Goal: Navigation & Orientation: Find specific page/section

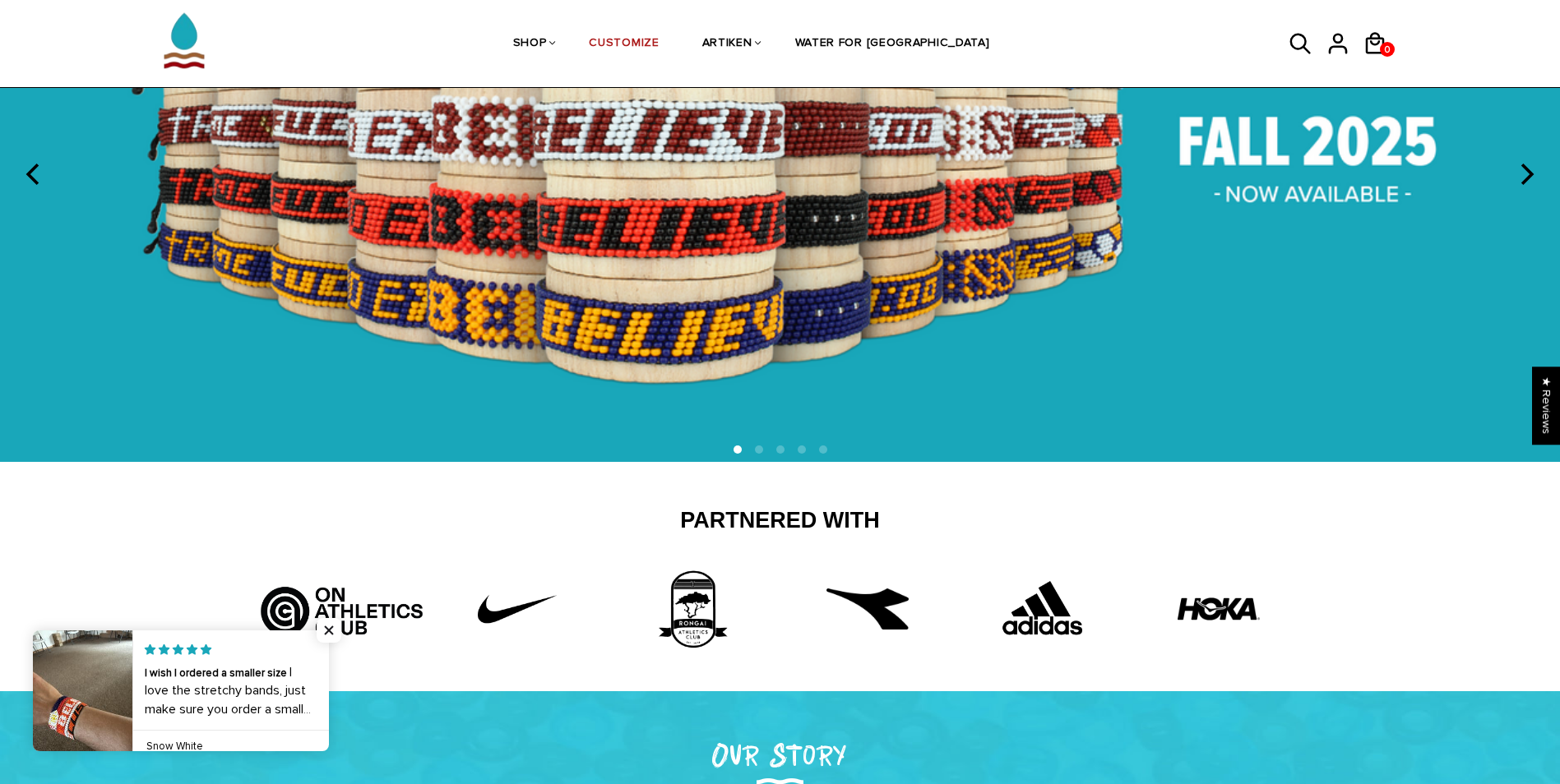
scroll to position [165, 0]
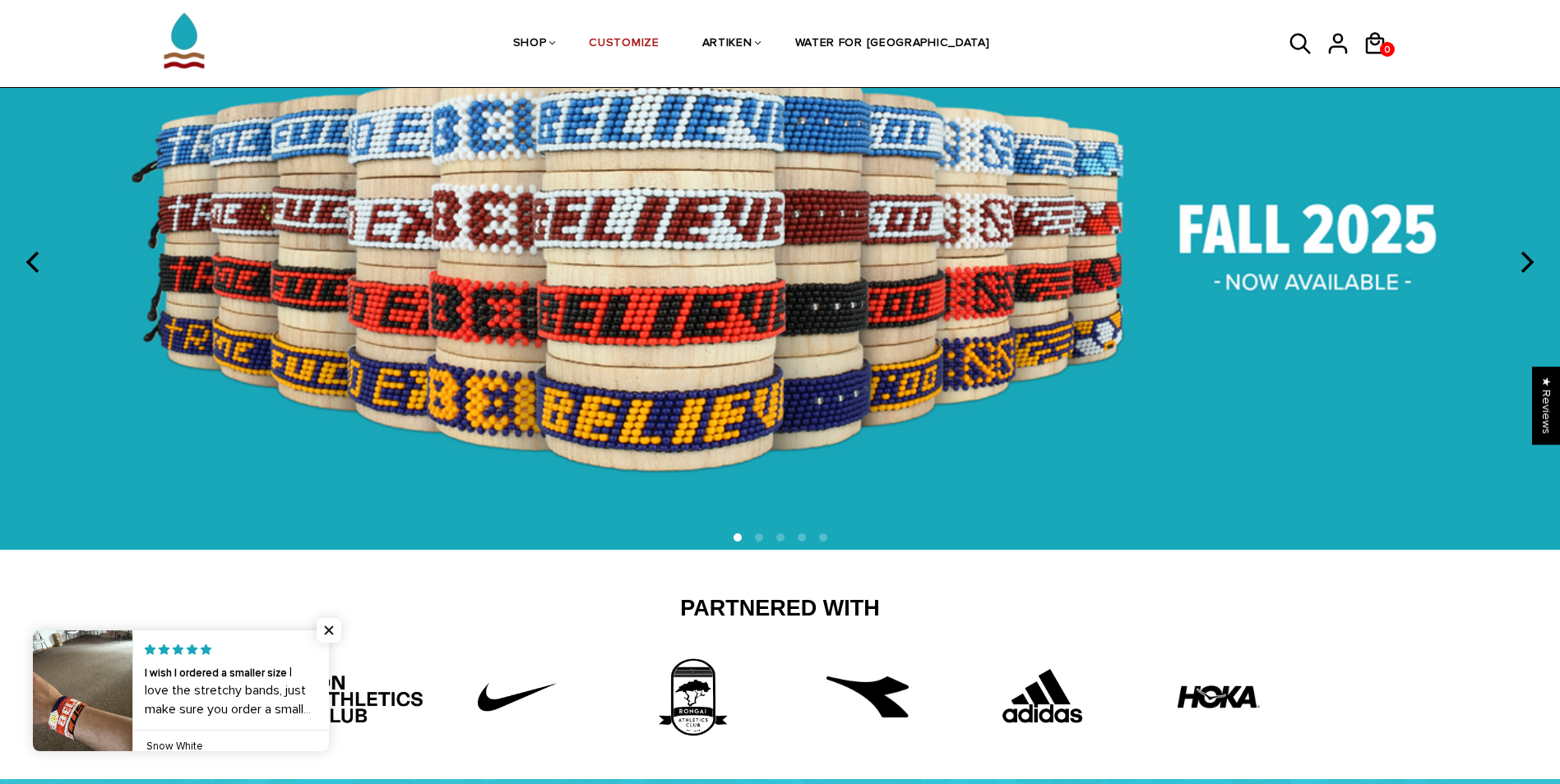
click at [1531, 248] on button "next" at bounding box center [1525, 262] width 36 height 36
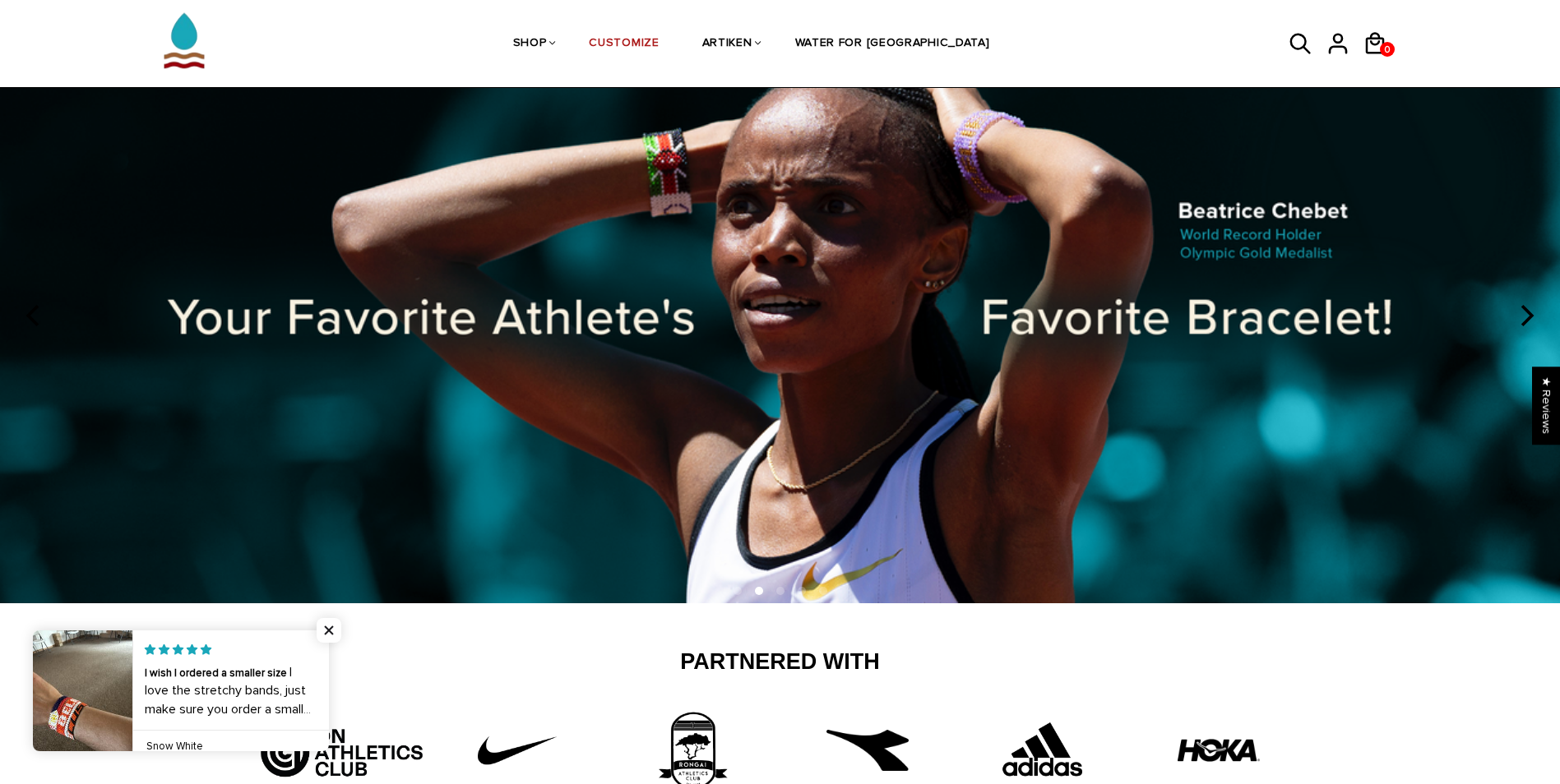
scroll to position [82, 0]
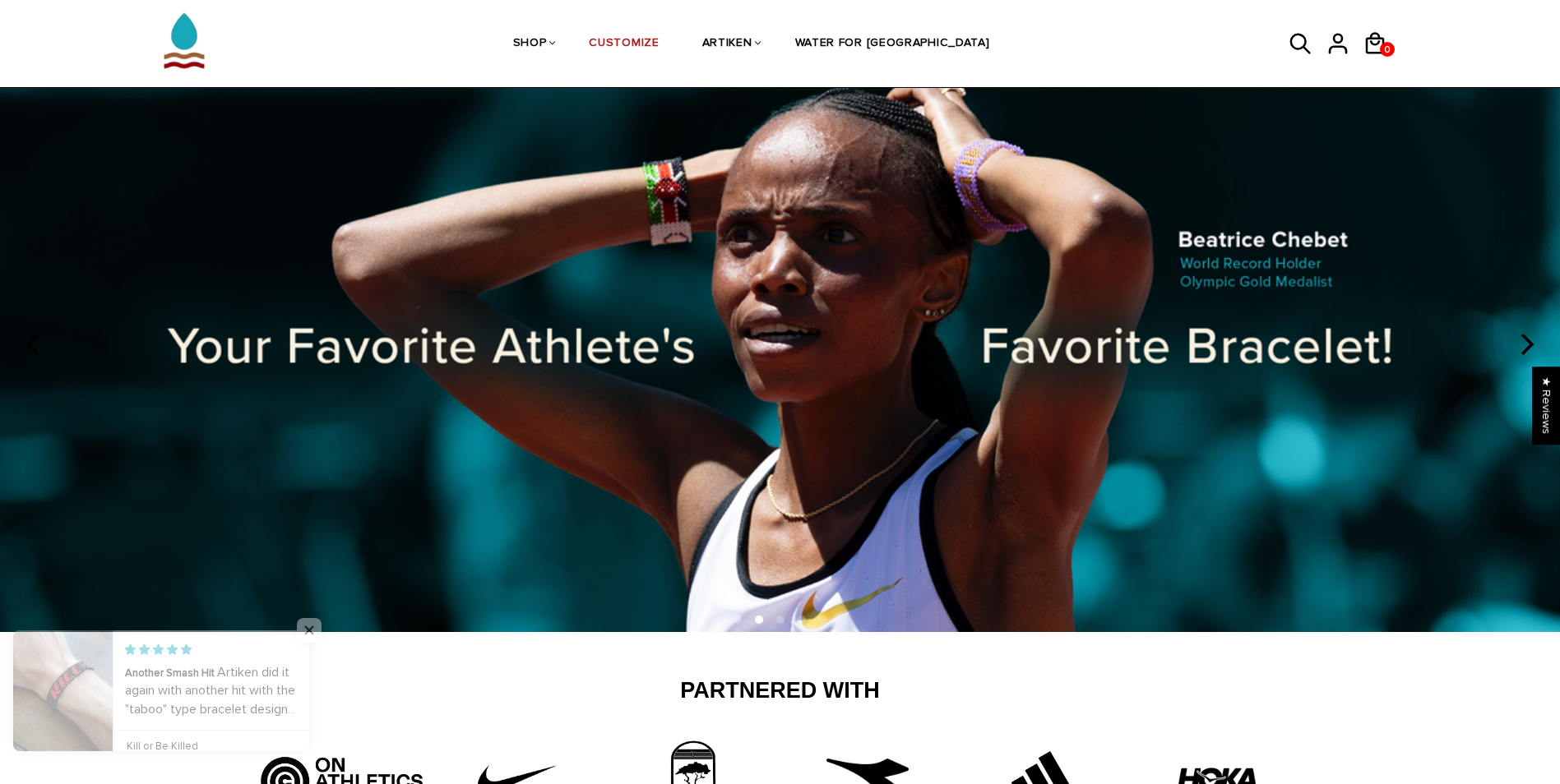
click at [1522, 343] on icon "next" at bounding box center [1525, 344] width 21 height 21
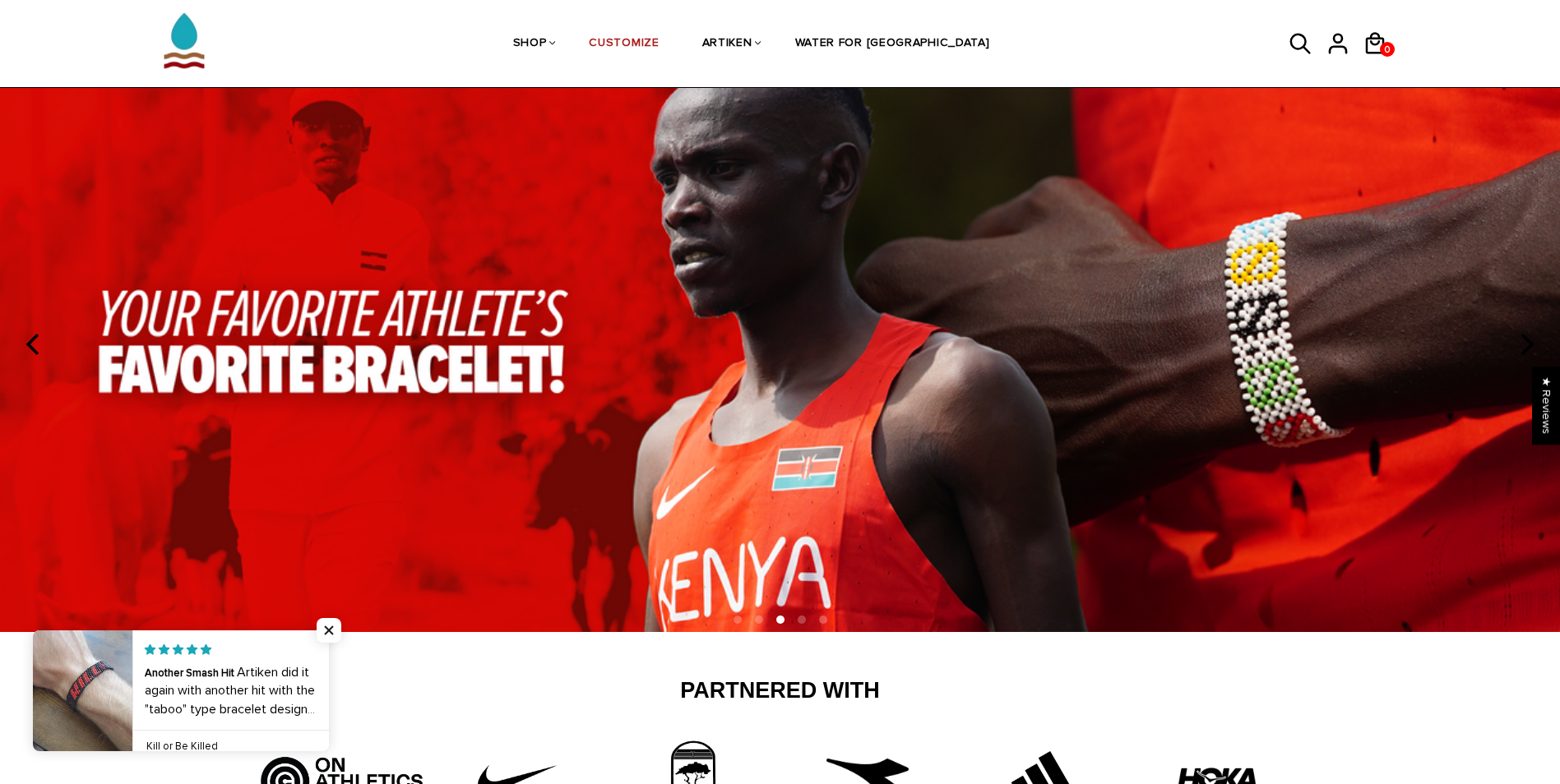
click at [1522, 343] on icon "next" at bounding box center [1525, 344] width 21 height 21
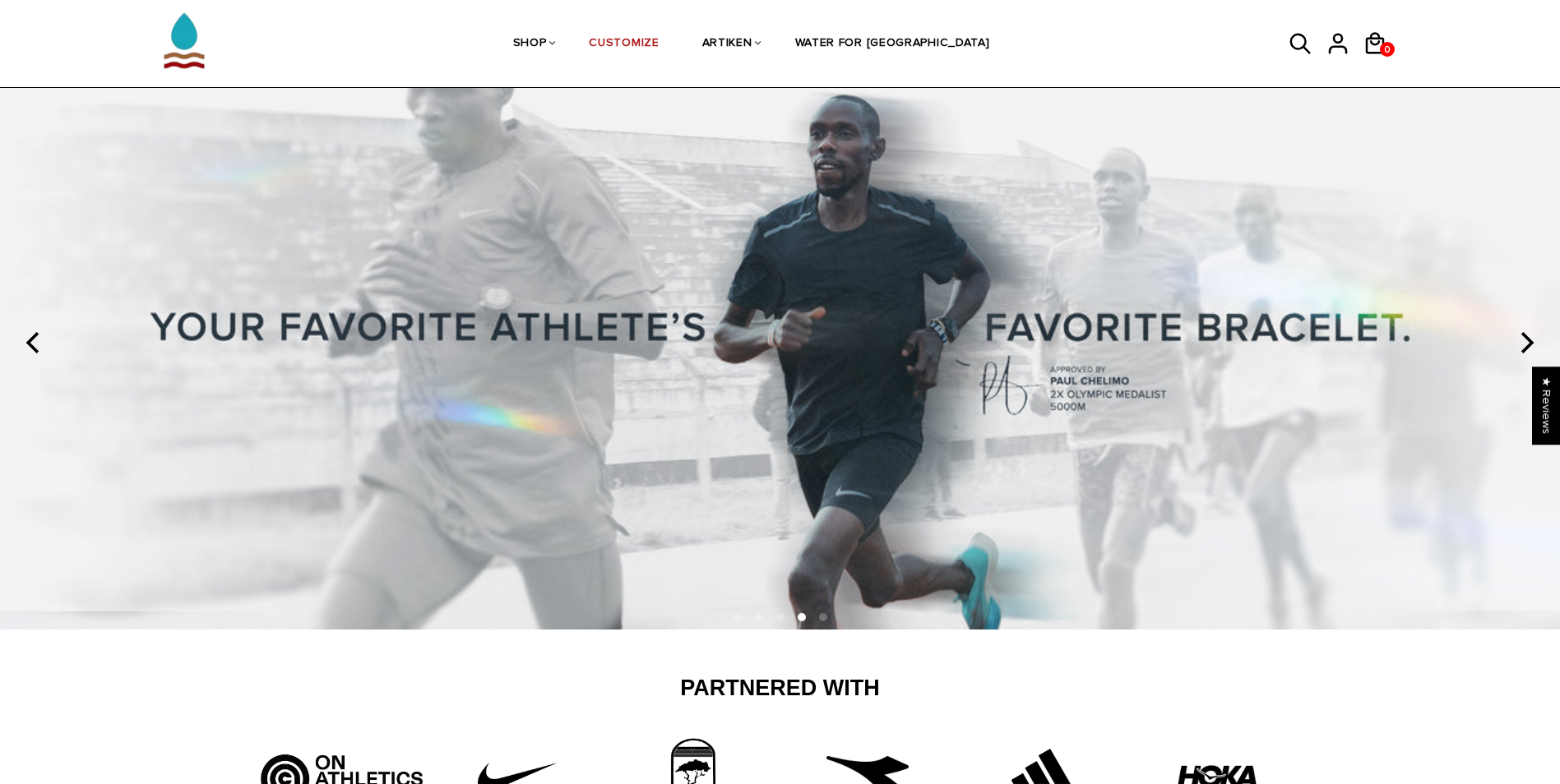
click at [1522, 343] on icon "next" at bounding box center [1525, 342] width 21 height 21
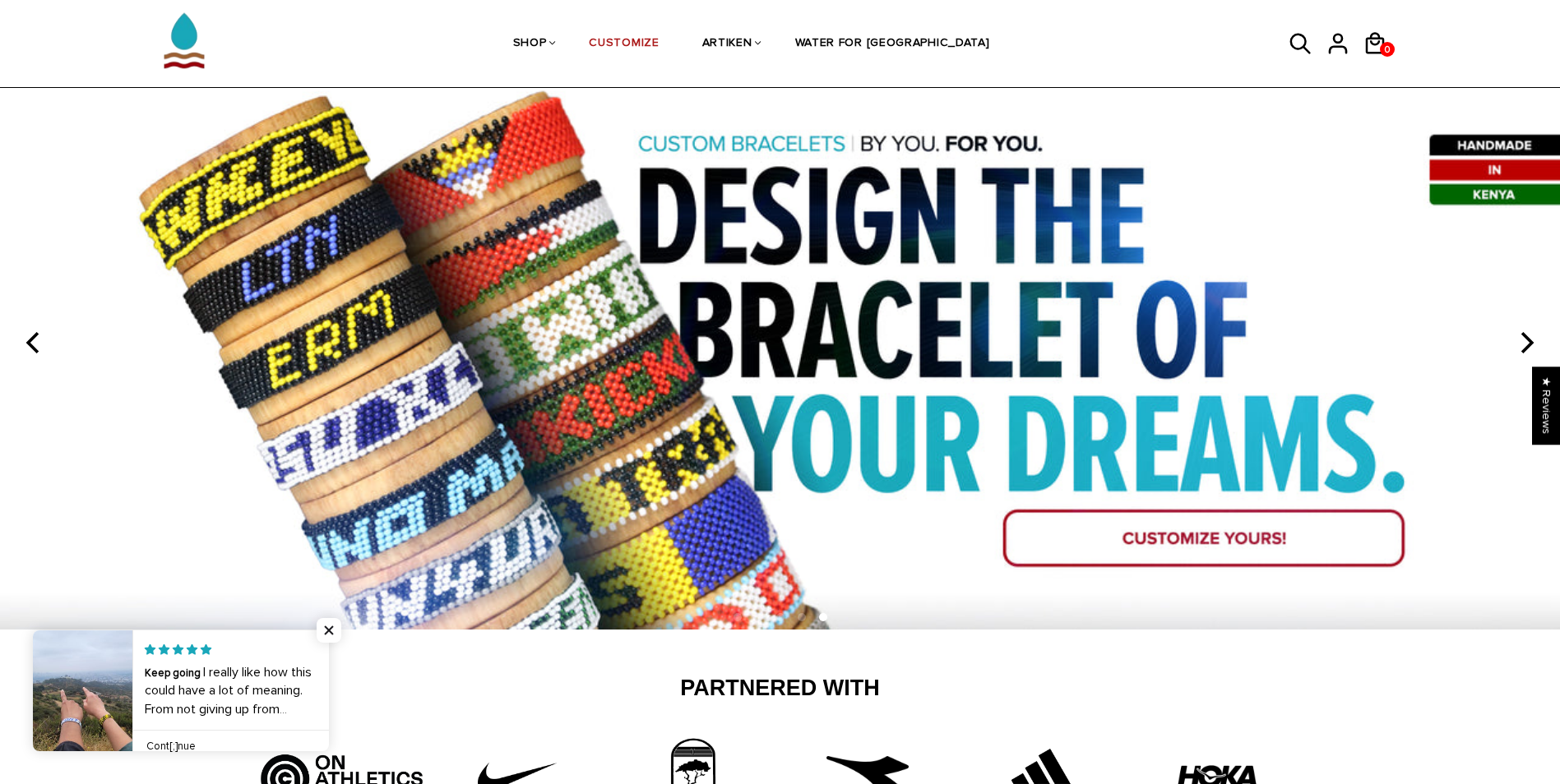
click at [1520, 343] on icon "next" at bounding box center [1525, 342] width 21 height 21
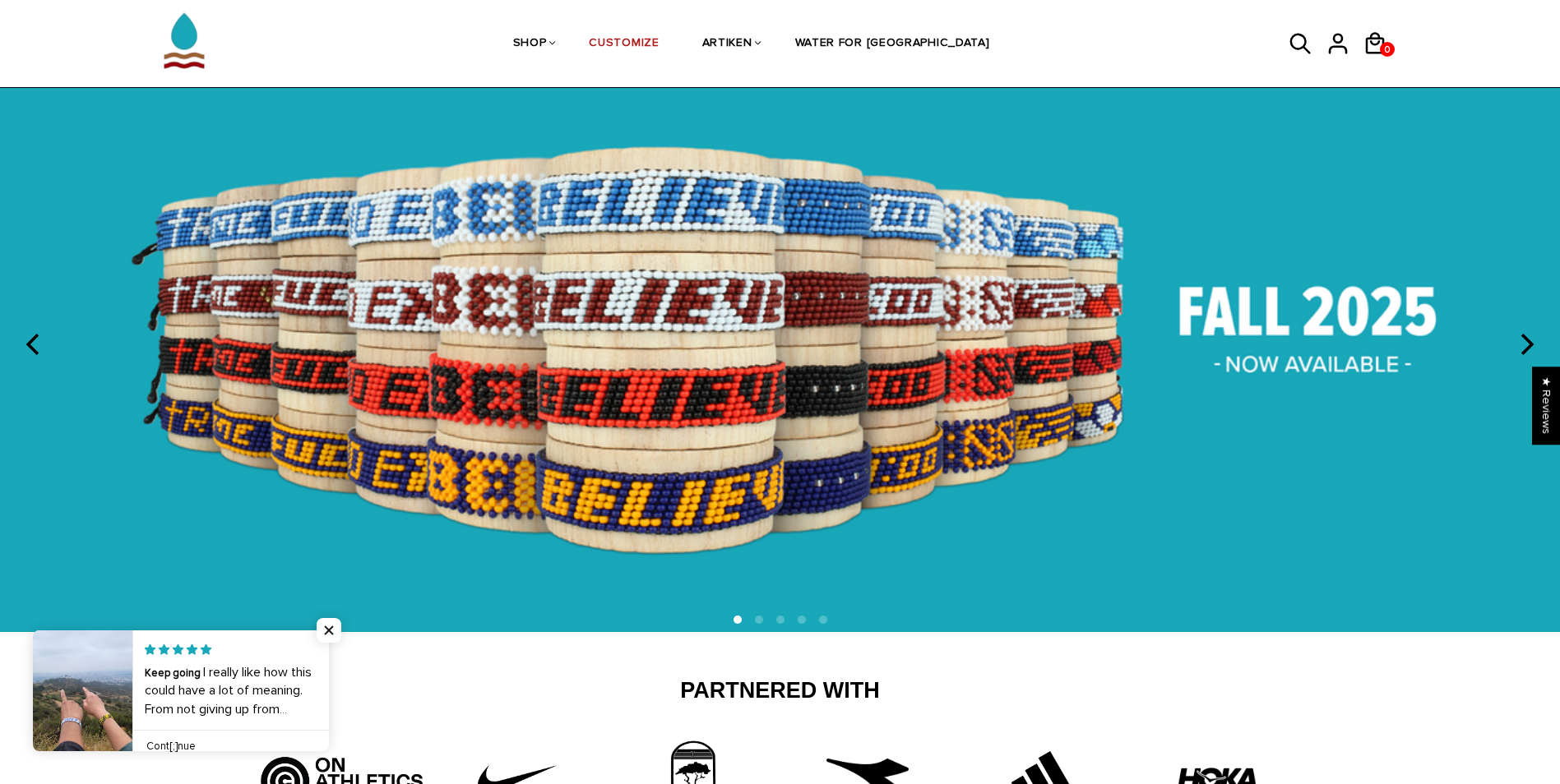
click at [1520, 343] on icon "next" at bounding box center [1525, 344] width 21 height 21
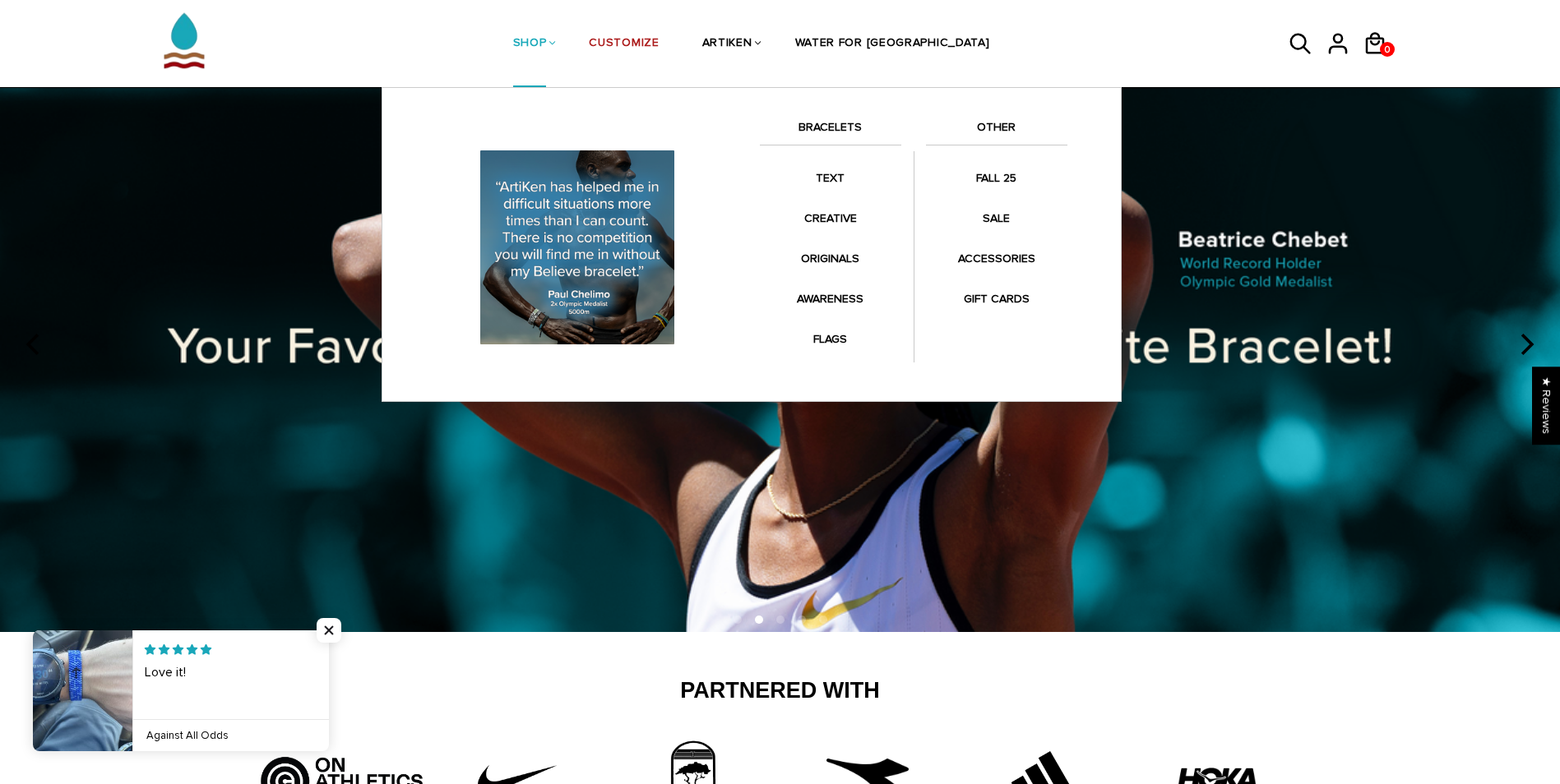
click at [837, 126] on link "BRACELETS" at bounding box center [830, 131] width 141 height 28
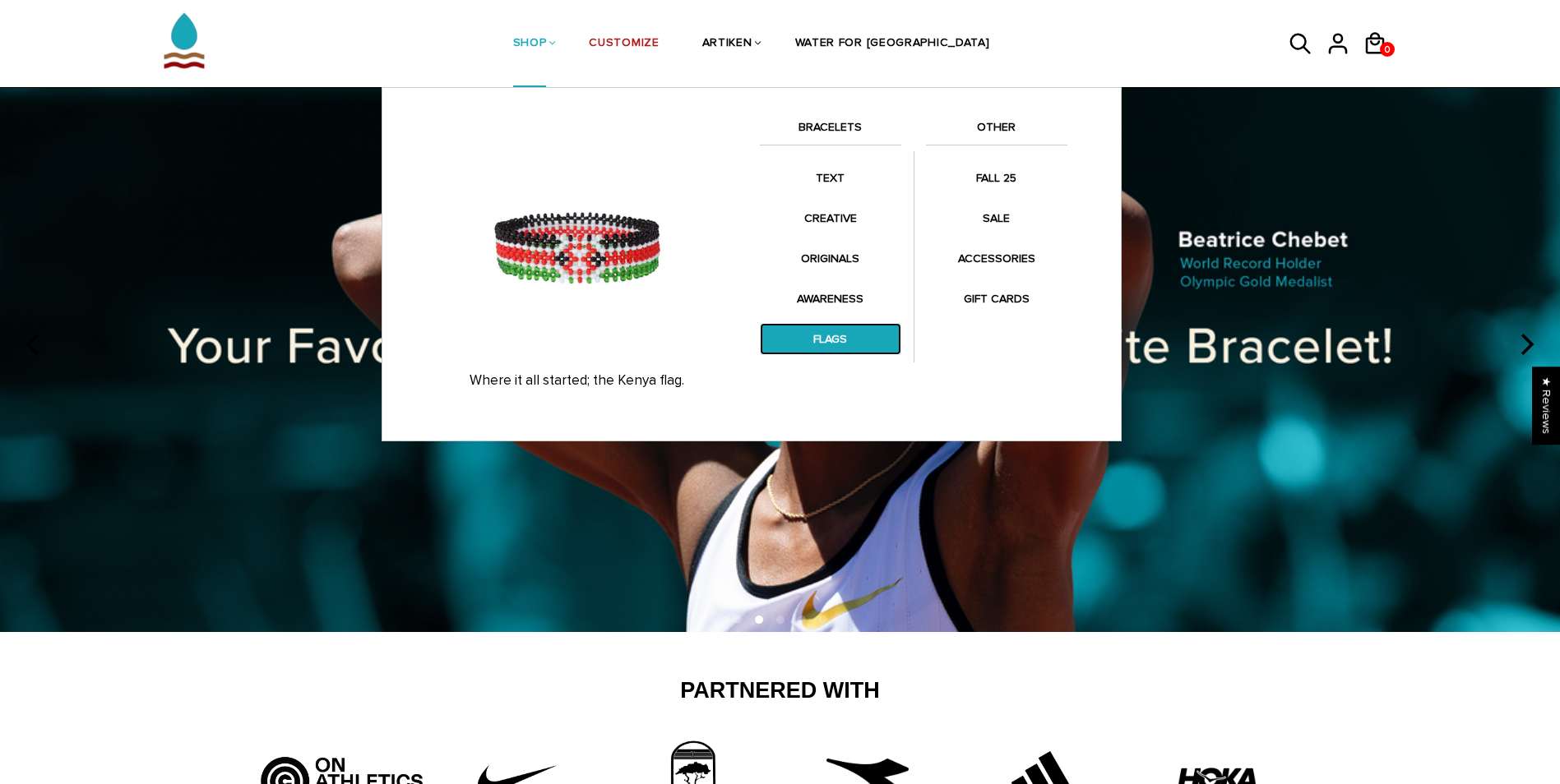
click at [841, 340] on link "FLAGS" at bounding box center [830, 339] width 141 height 32
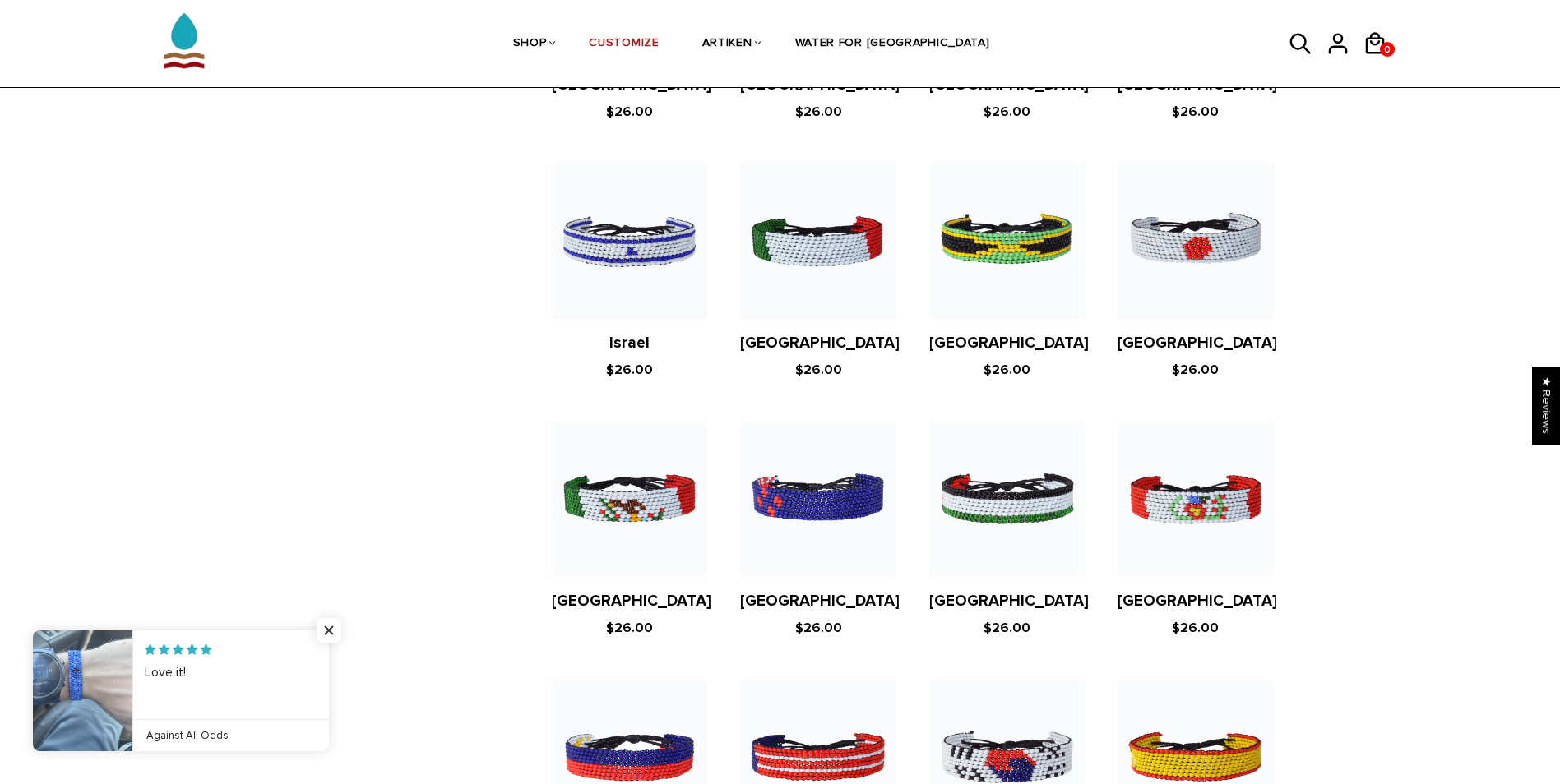
scroll to position [2876, 0]
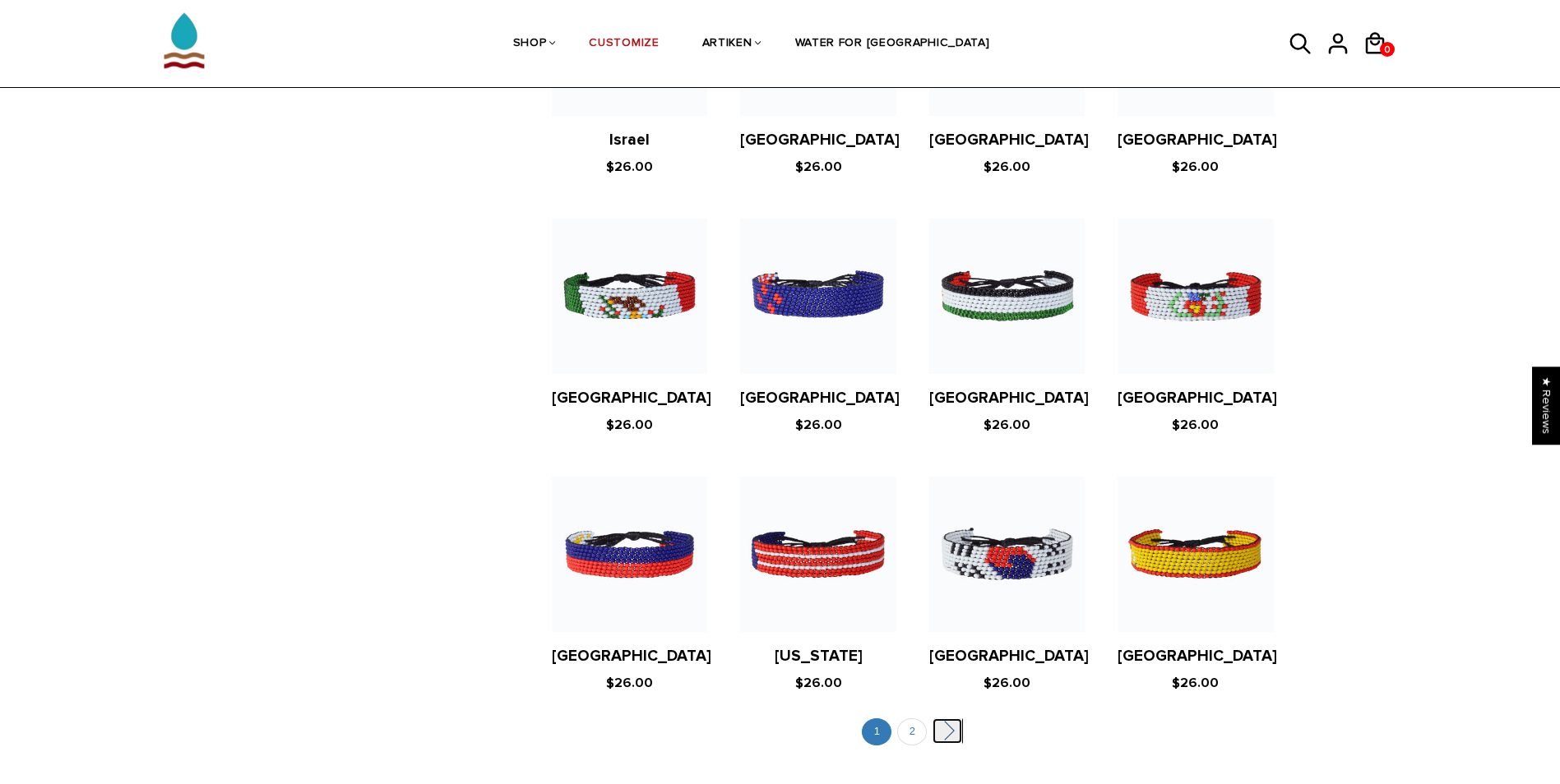
click at [945, 718] on link "" at bounding box center [946, 731] width 29 height 25
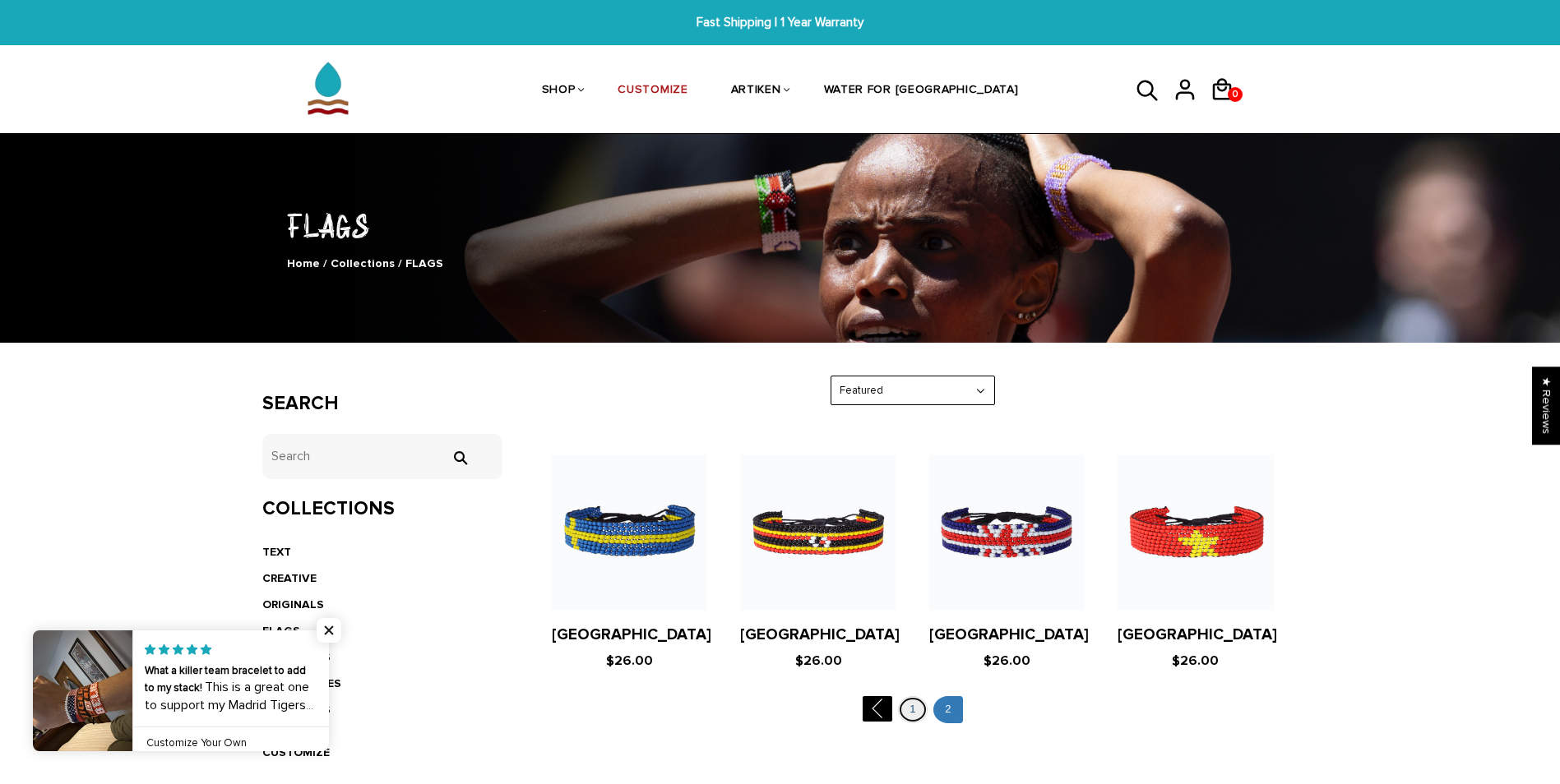
click at [917, 706] on link "1" at bounding box center [912, 709] width 29 height 27
